Goal: Task Accomplishment & Management: Complete application form

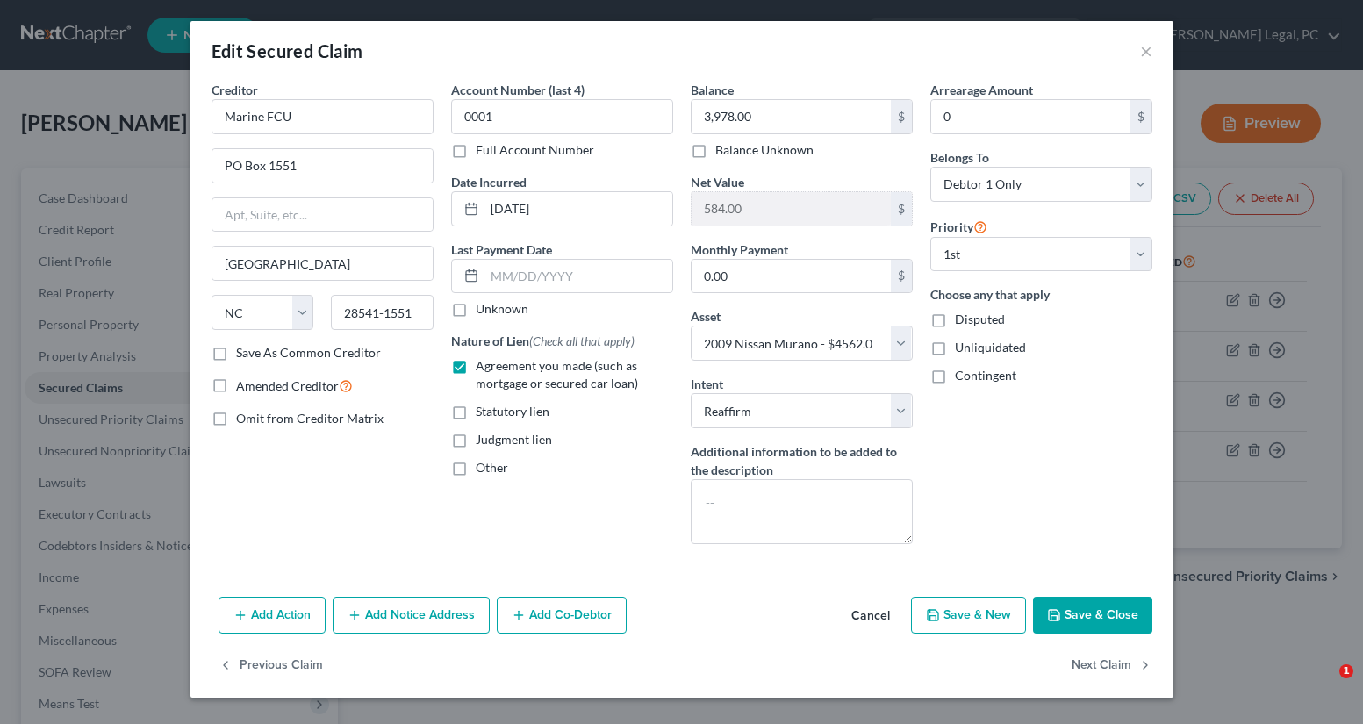
select select "28"
select select "8"
select select "2"
select select "0"
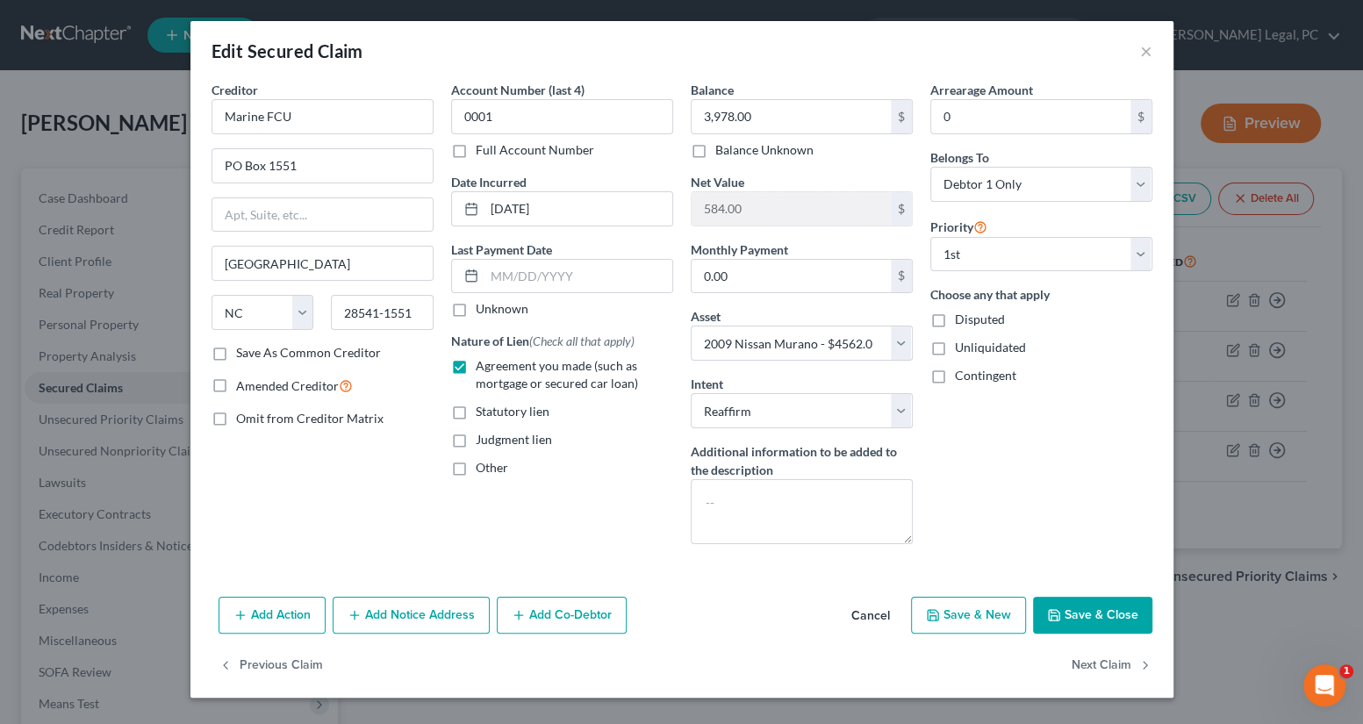
click at [1135, 53] on div "Edit Secured Claim ×" at bounding box center [681, 51] width 983 height 60
click at [1149, 47] on button "×" at bounding box center [1146, 50] width 12 height 21
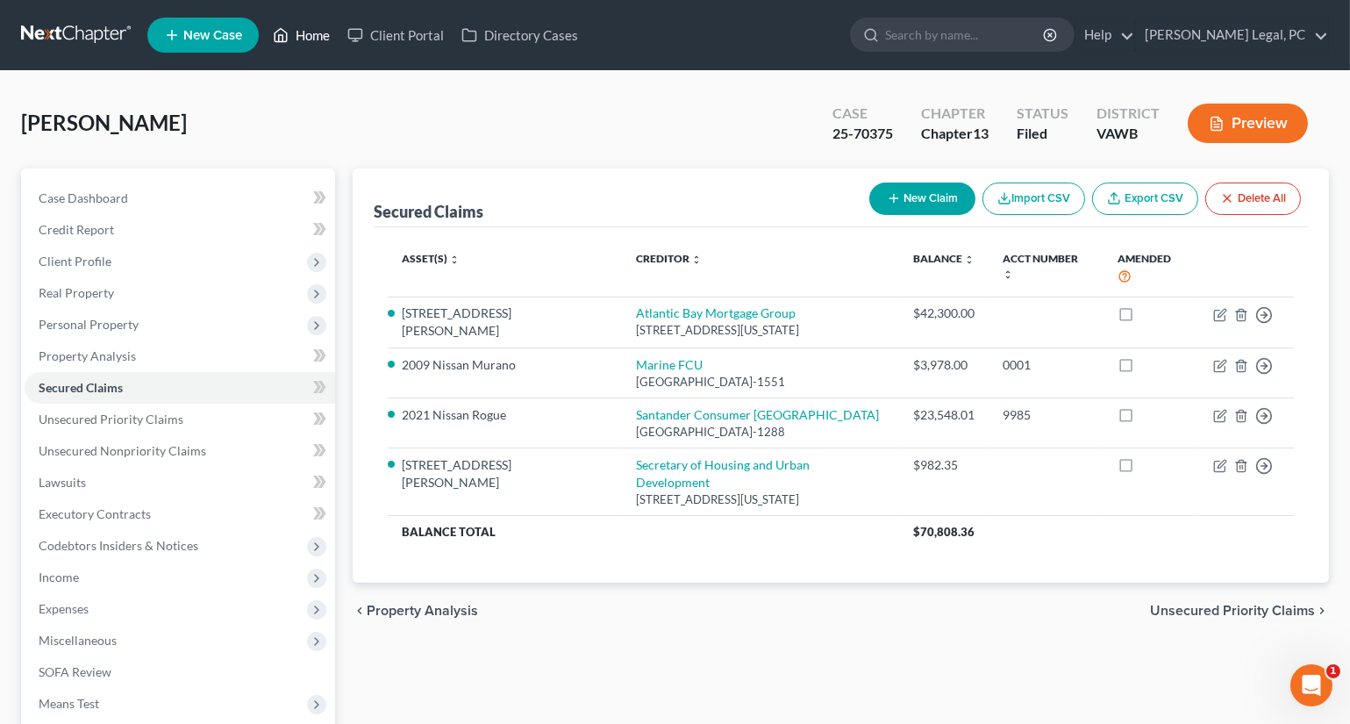
click at [319, 35] on link "Home" at bounding box center [301, 35] width 75 height 32
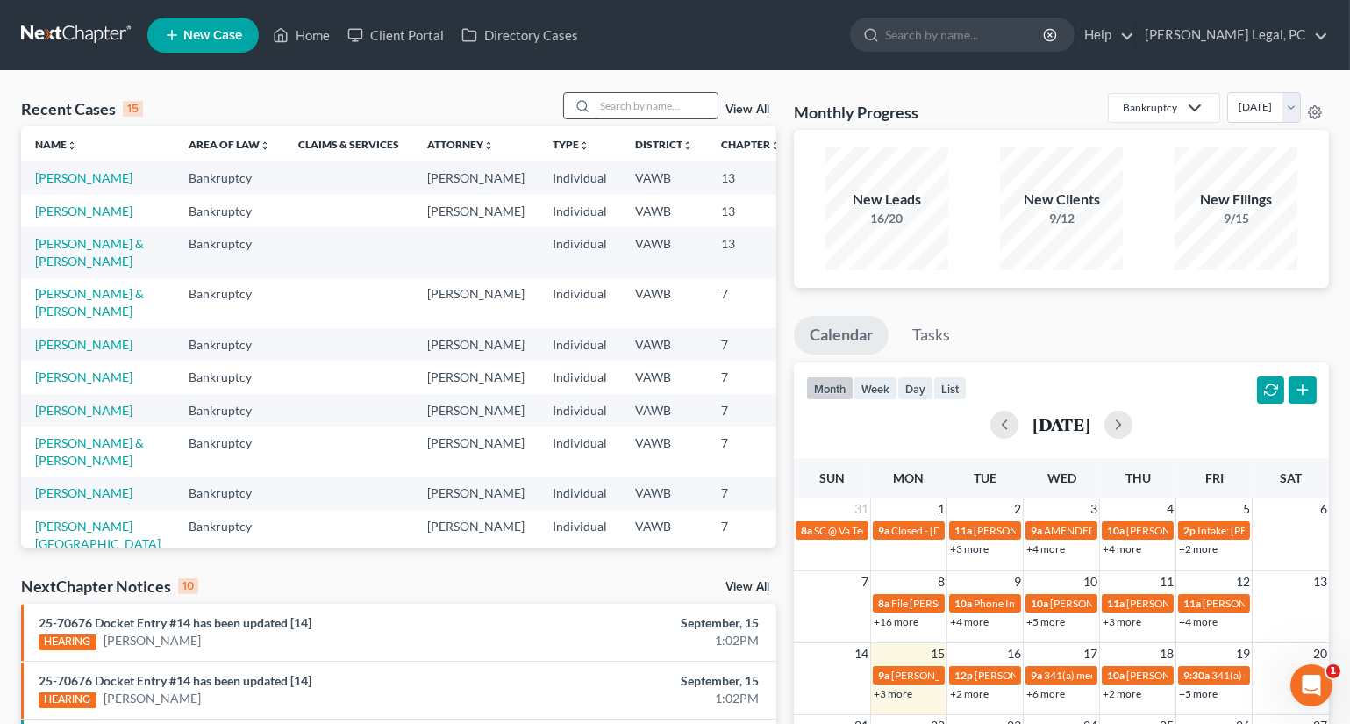
click at [642, 108] on input "search" at bounding box center [656, 105] width 123 height 25
type input "[PERSON_NAME]"
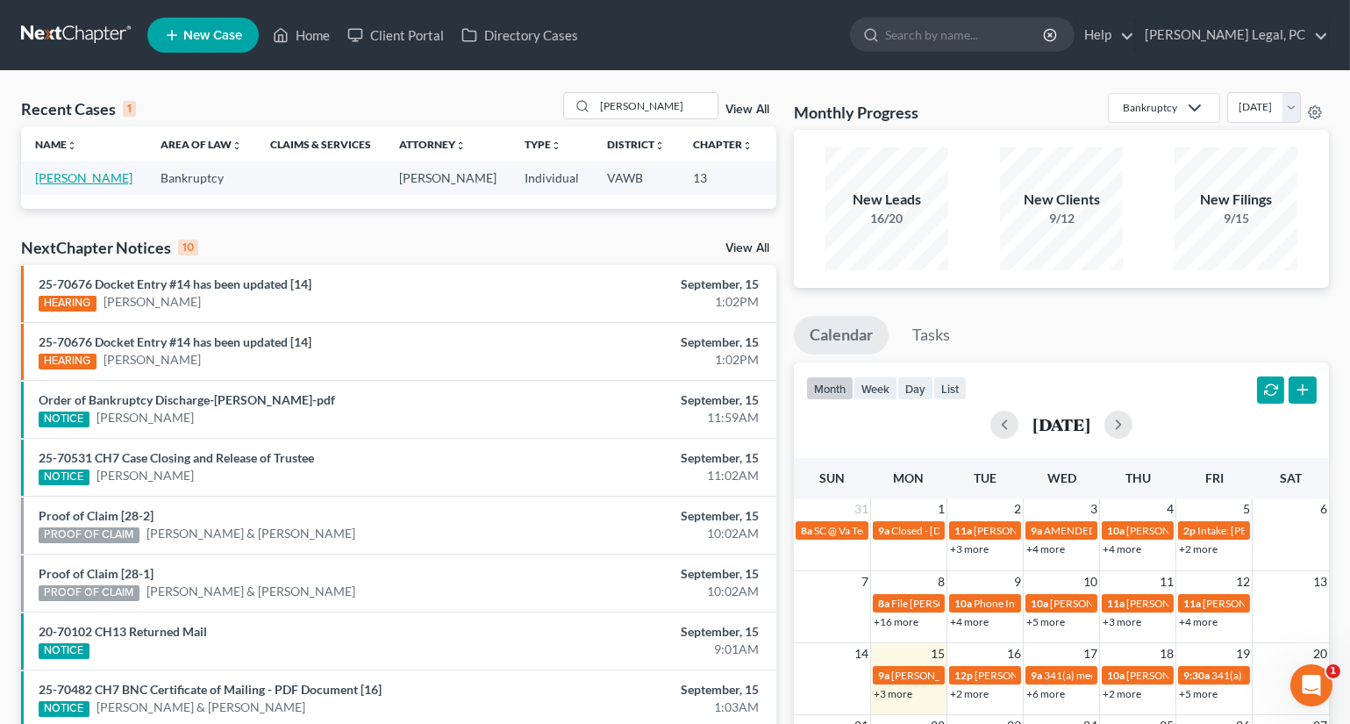
click at [45, 185] on link "[PERSON_NAME]" at bounding box center [83, 177] width 97 height 15
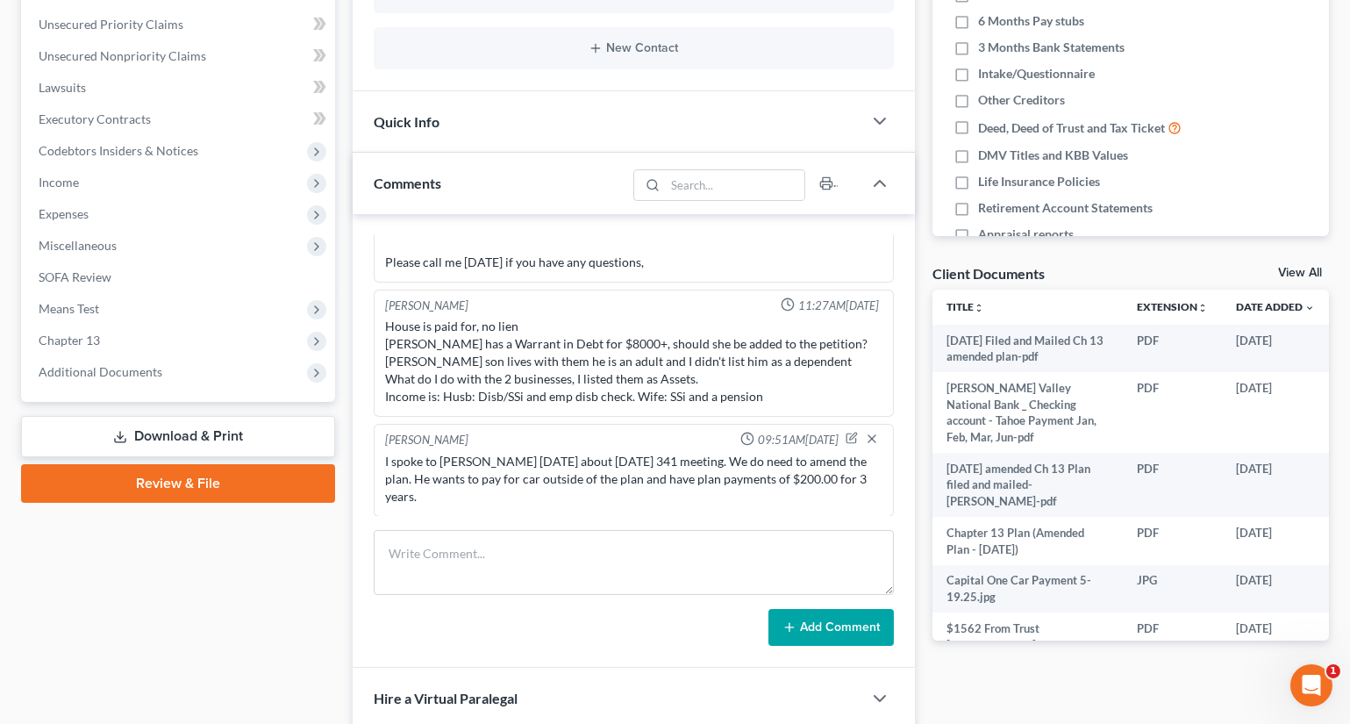
scroll to position [398, 0]
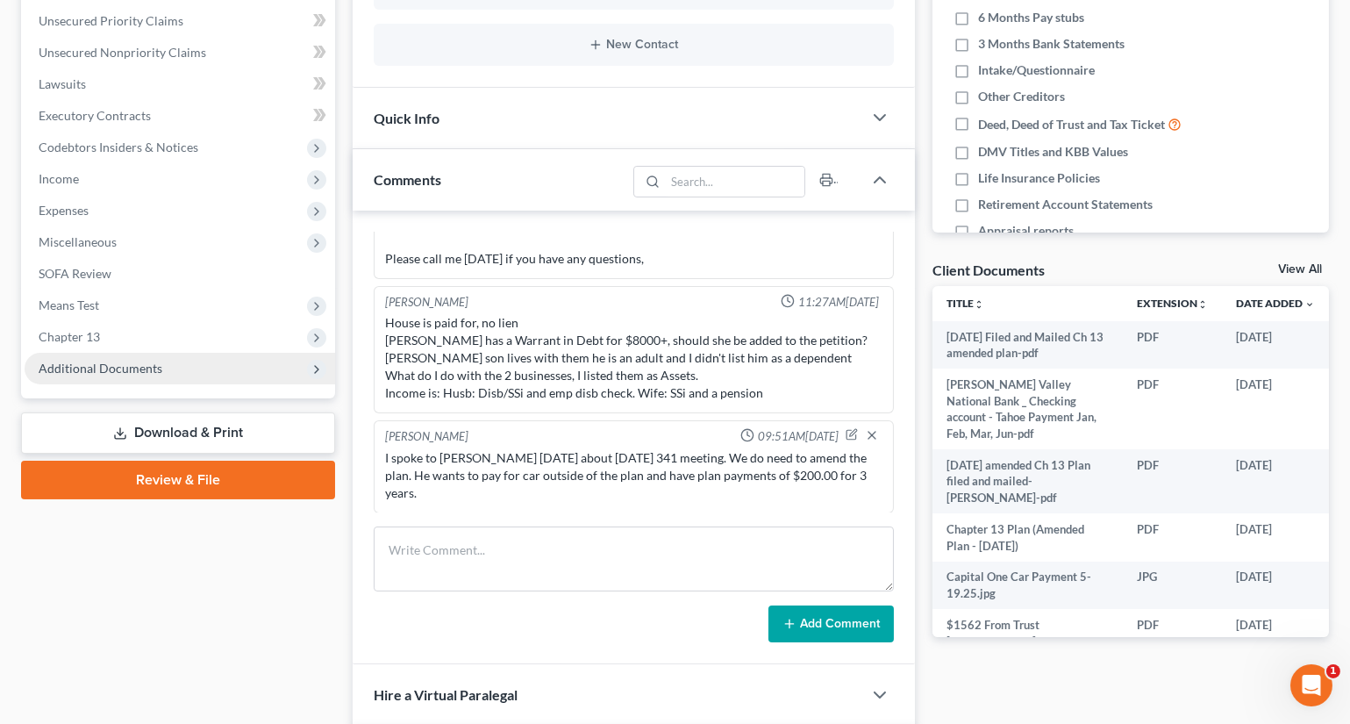
click at [119, 367] on span "Additional Documents" at bounding box center [101, 368] width 124 height 15
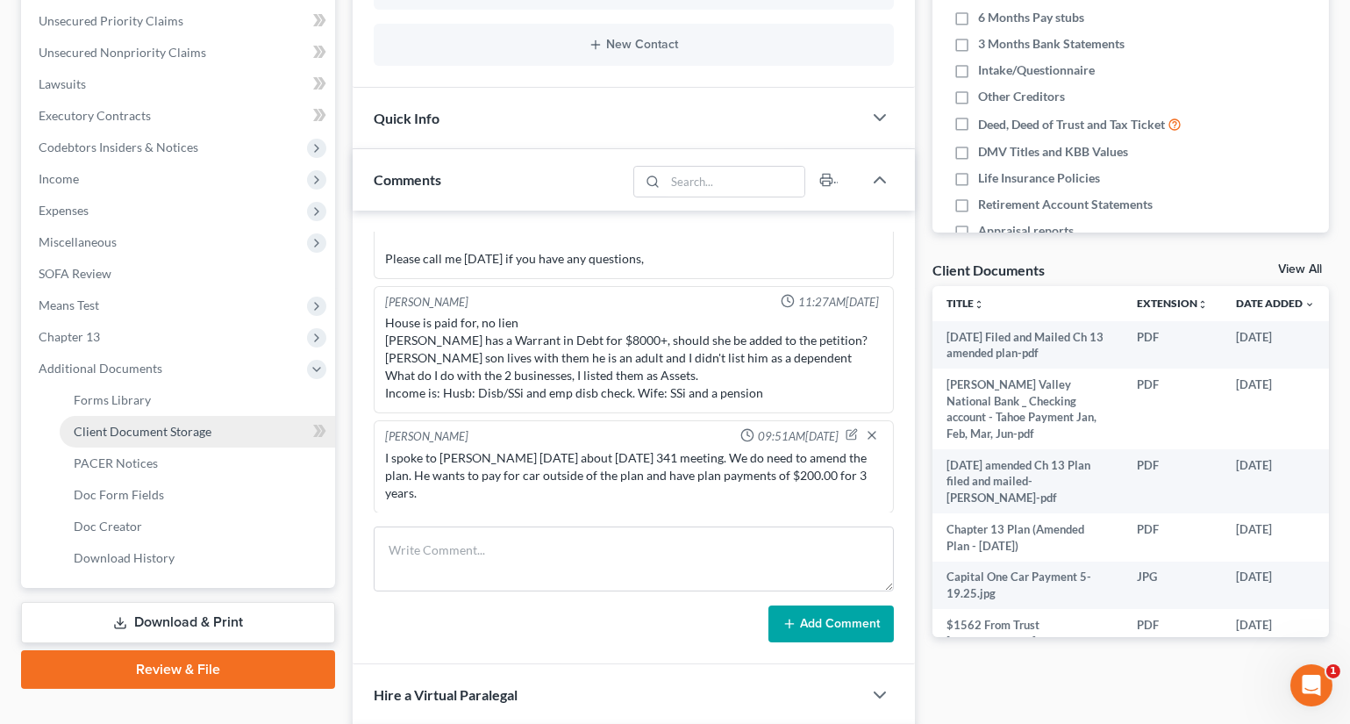
click at [143, 424] on span "Client Document Storage" at bounding box center [143, 431] width 138 height 15
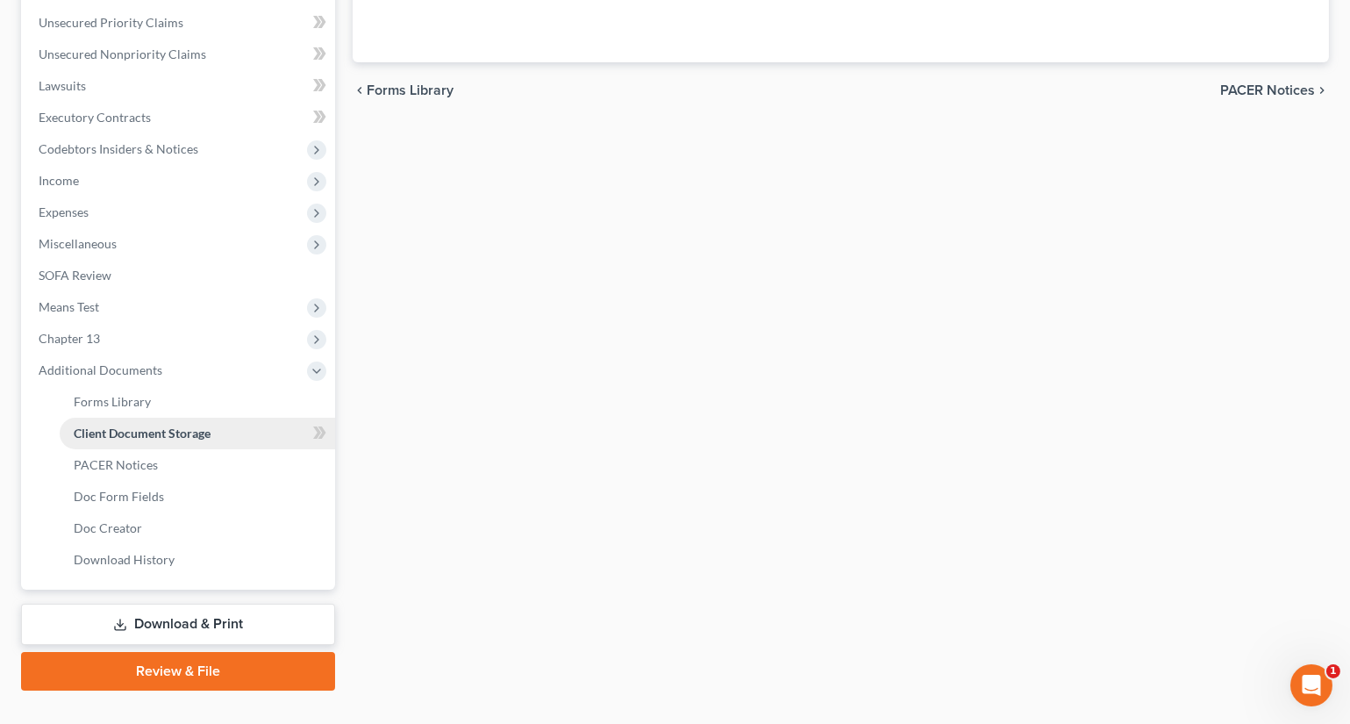
scroll to position [120, 0]
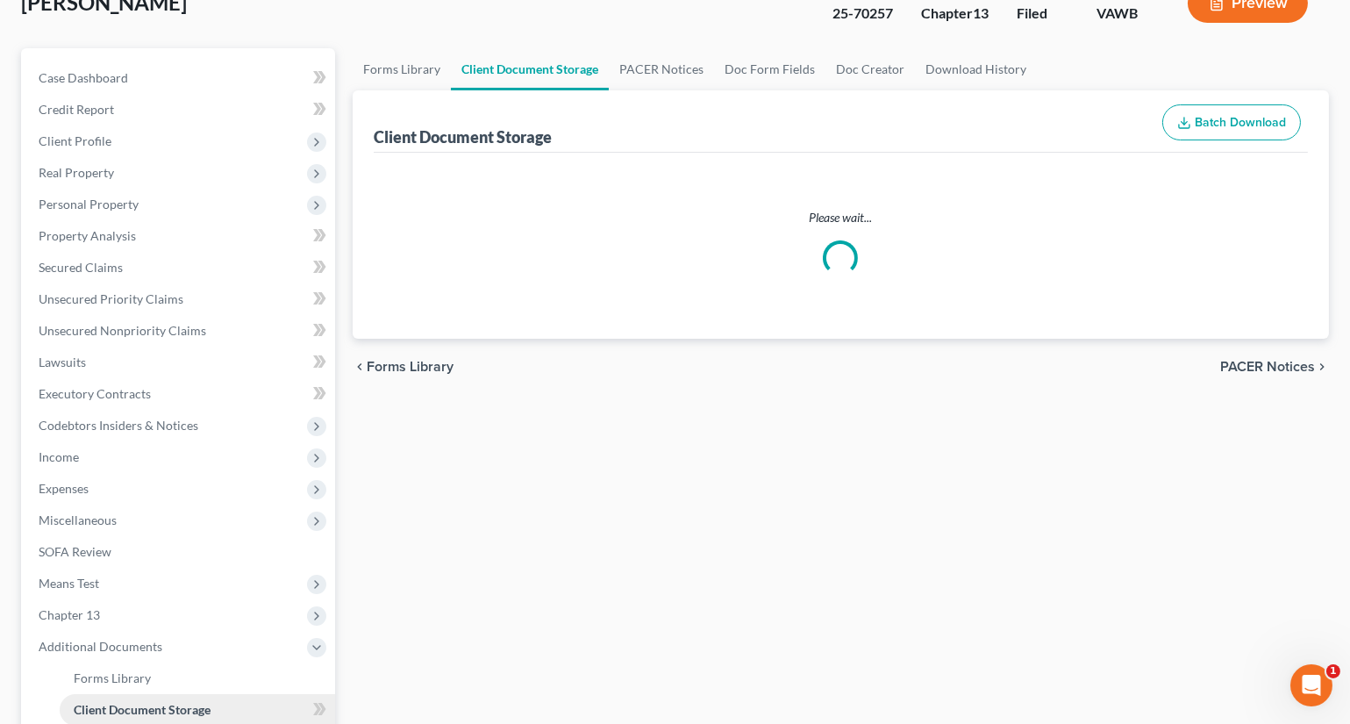
select select "0"
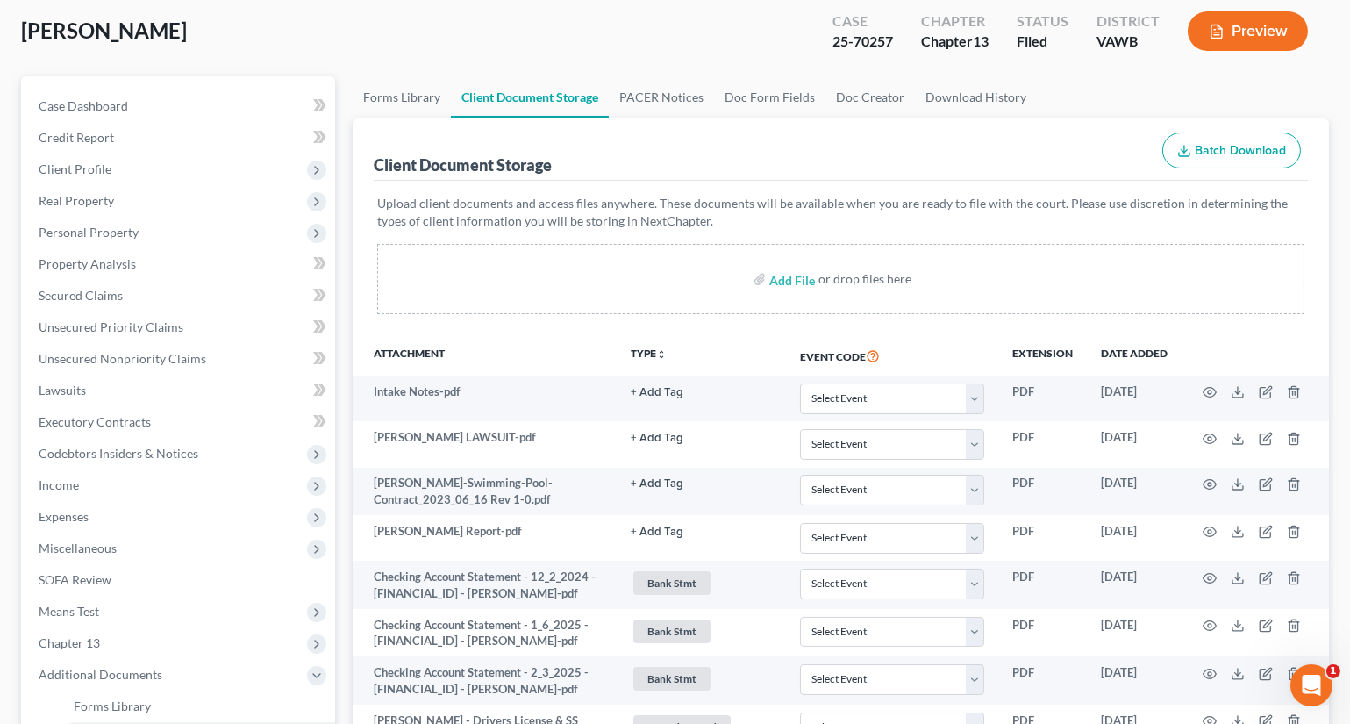
scroll to position [0, 0]
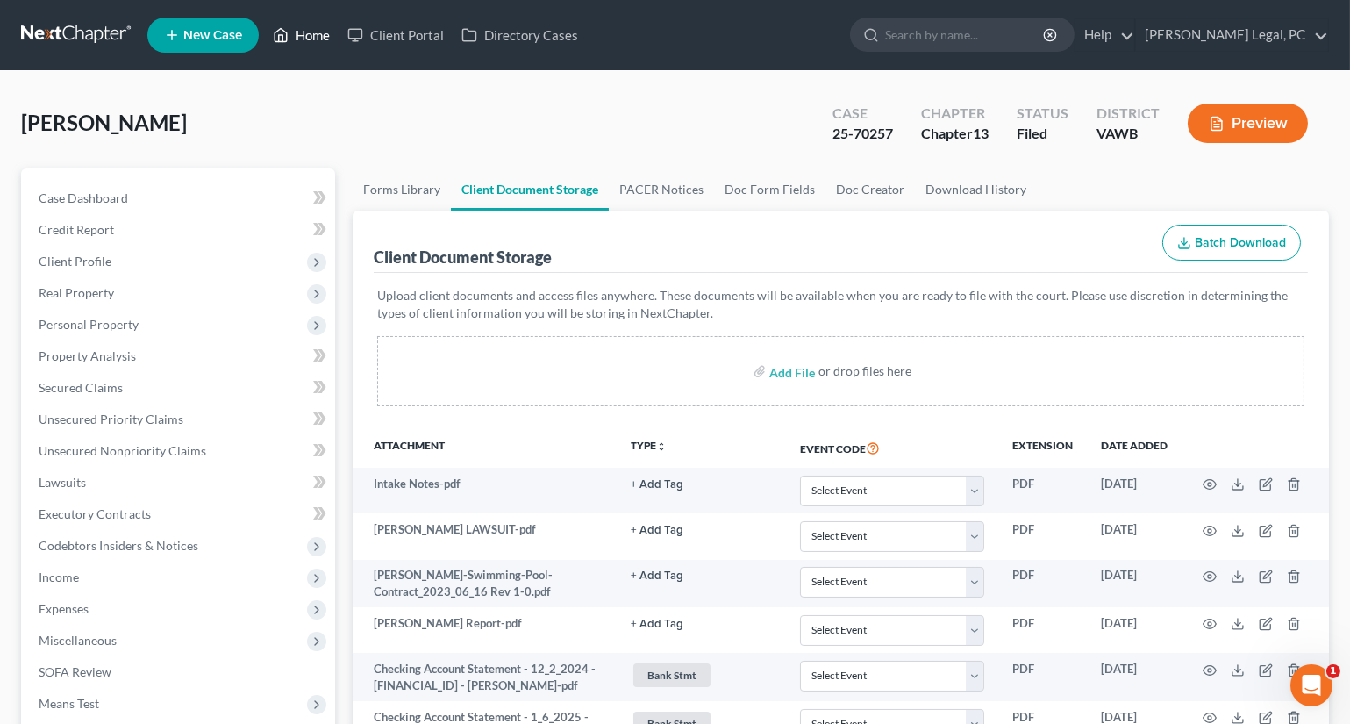
click at [297, 32] on link "Home" at bounding box center [301, 35] width 75 height 32
